Goal: Transaction & Acquisition: Purchase product/service

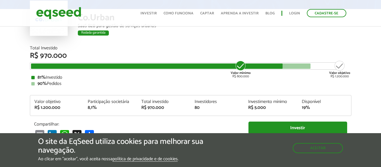
scroll to position [56, 0]
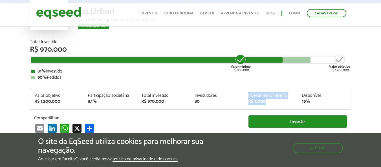
drag, startPoint x: 272, startPoint y: 104, endPoint x: 227, endPoint y: 105, distance: 45.4
click at [231, 105] on div "Valor objetivo R$ 1.200.000 Participação societária 8,1% Total investido R$ 970…" at bounding box center [190, 101] width 321 height 16
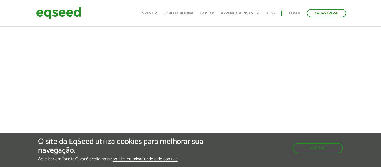
scroll to position [254, 0]
click at [304, 146] on button "Aceitar" at bounding box center [318, 147] width 49 height 9
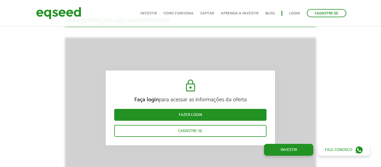
scroll to position [592, 0]
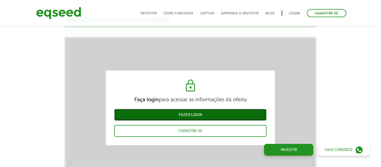
click at [204, 114] on link "Fazer login" at bounding box center [190, 115] width 152 height 12
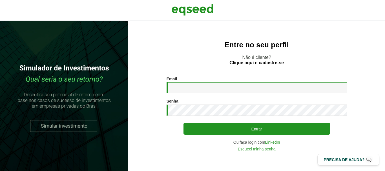
click at [227, 88] on input "Email *" at bounding box center [257, 87] width 180 height 11
type input "**********"
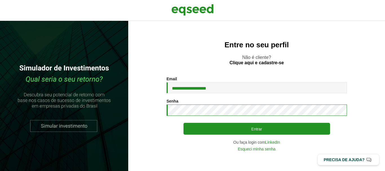
click at [184, 123] on button "Entrar" at bounding box center [257, 129] width 147 height 12
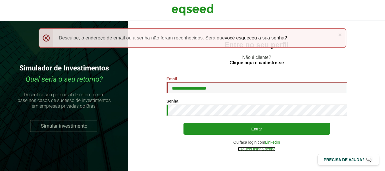
click at [257, 149] on link "Esqueci minha senha" at bounding box center [257, 149] width 38 height 4
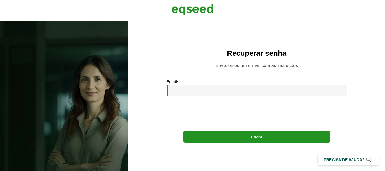
click at [195, 96] on input "Email *" at bounding box center [257, 90] width 180 height 11
click at [193, 90] on input "**********" at bounding box center [257, 90] width 180 height 11
type input "**********"
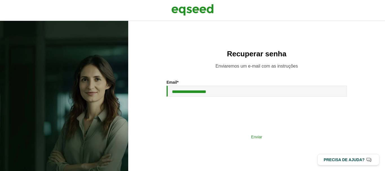
click at [260, 141] on button "Enviar" at bounding box center [257, 136] width 147 height 11
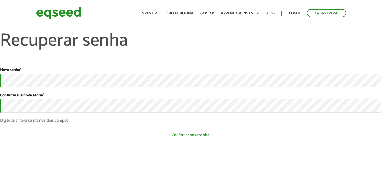
click at [105, 136] on button "Confirmar nova senha" at bounding box center [190, 135] width 381 height 11
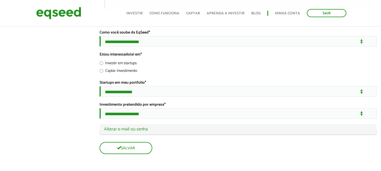
scroll to position [1049, 0]
click at [142, 13] on link "Investir" at bounding box center [134, 14] width 16 height 4
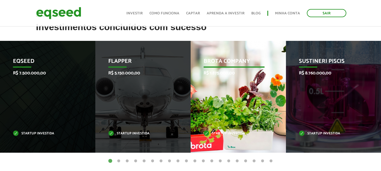
scroll to position [226, 0]
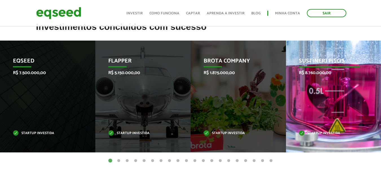
click at [327, 79] on div "Sustineri Piscis R$ 8.760.000,00 Startup investida" at bounding box center [329, 97] width 87 height 112
click at [345, 94] on div "Sustineri Piscis R$ 8.760.000,00 Startup investida" at bounding box center [329, 97] width 87 height 112
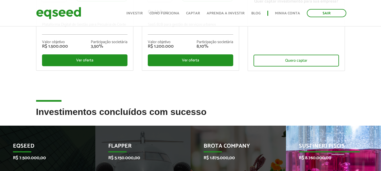
scroll to position [141, 0]
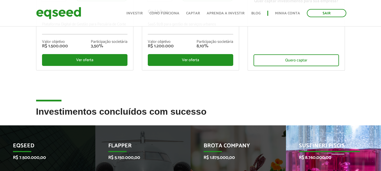
drag, startPoint x: 331, startPoint y: 146, endPoint x: 330, endPoint y: 150, distance: 4.5
click at [331, 149] on p "Sustineri Piscis" at bounding box center [329, 148] width 61 height 10
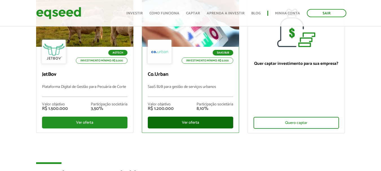
scroll to position [85, 0]
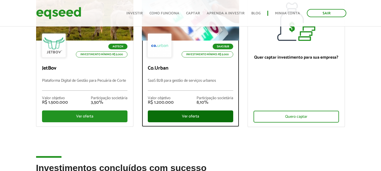
click at [188, 118] on div "Ver oferta" at bounding box center [190, 117] width 85 height 12
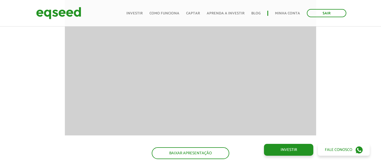
scroll to position [620, 0]
